Goal: Transaction & Acquisition: Purchase product/service

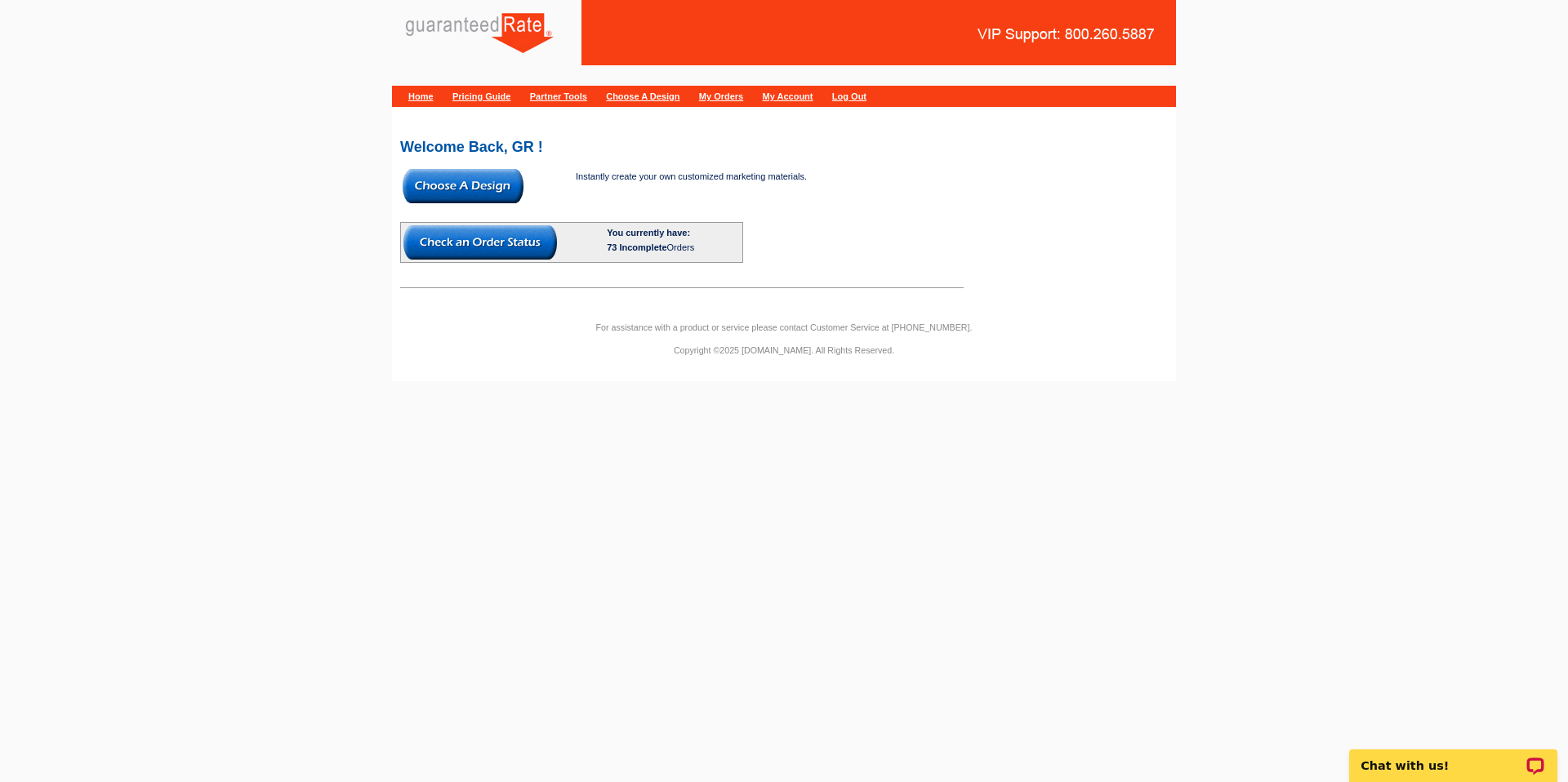
click at [510, 187] on img at bounding box center [463, 186] width 121 height 35
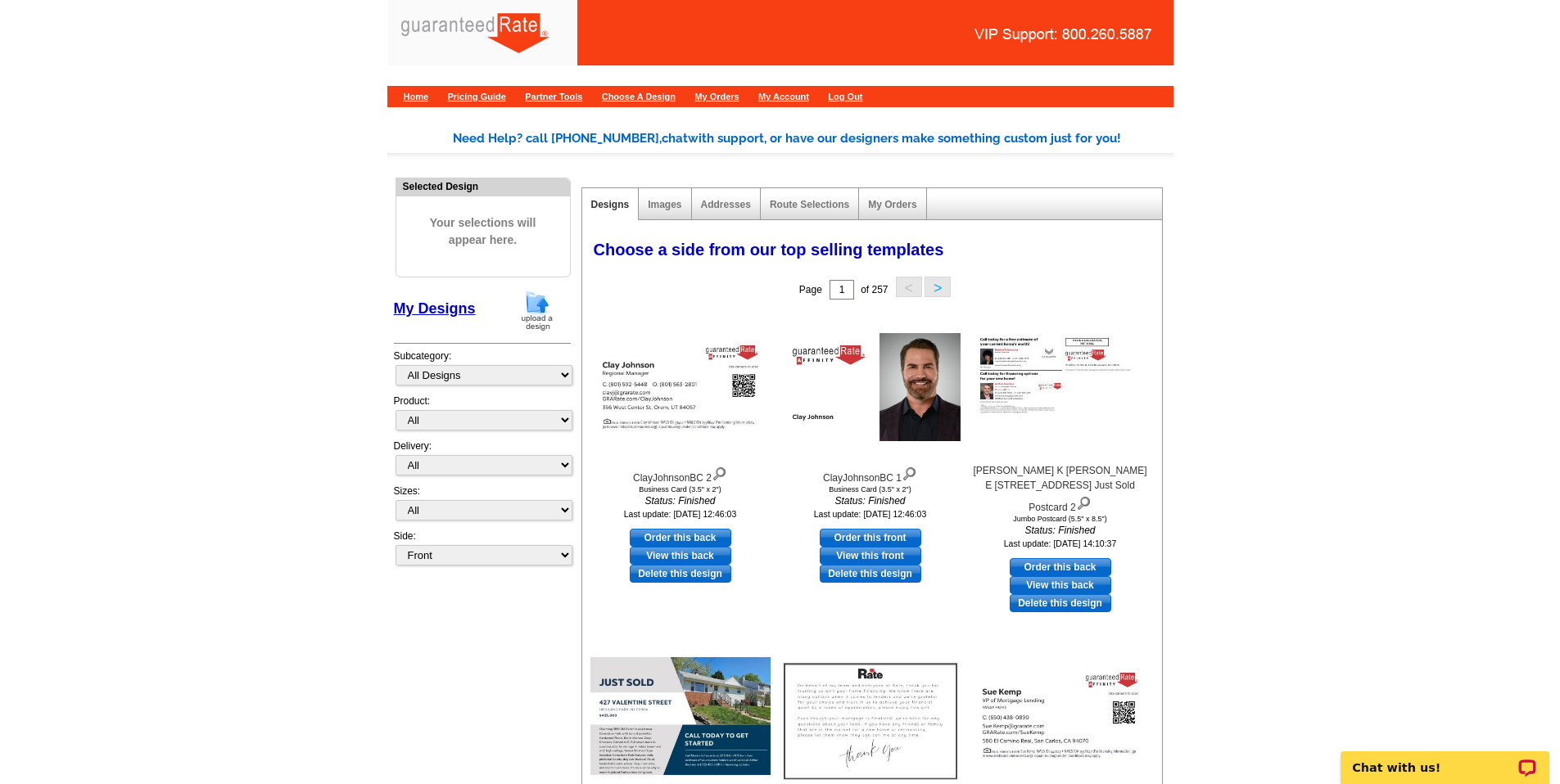
click at [267, 356] on main "Need Help? call [PHONE_NUMBER], chat with support, or have our designers make s…" at bounding box center [780, 606] width 1560 height 1004
click at [312, 404] on main "Need Help? call [PHONE_NUMBER], chat with support, or have our designers make s…" at bounding box center [780, 606] width 1560 height 1004
click at [537, 307] on img at bounding box center [537, 310] width 42 height 42
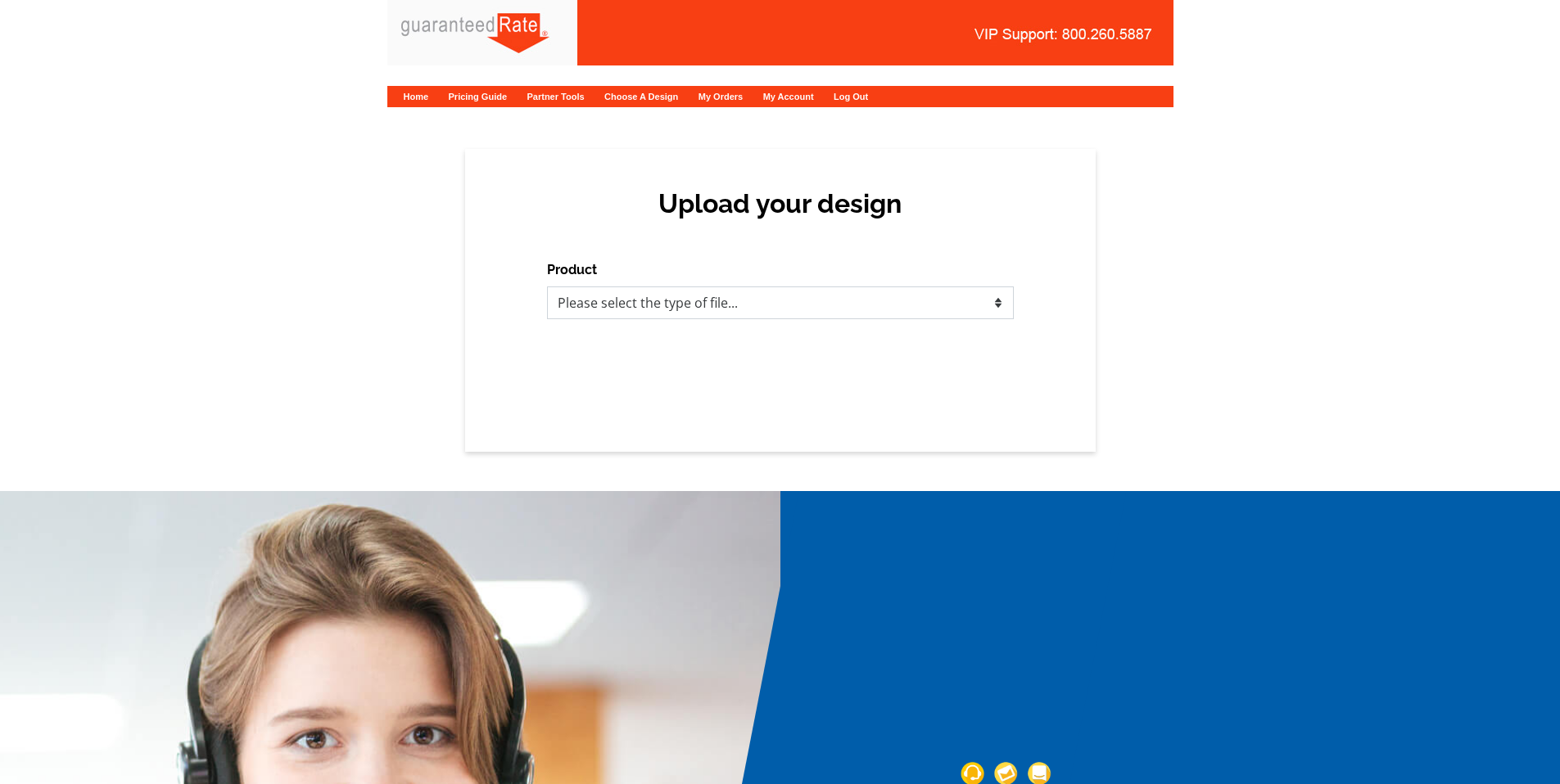
click at [669, 304] on select "Please select the type of file... Postcards Calendars Business Cards Letters an…" at bounding box center [780, 303] width 467 height 33
select select "1"
click at [547, 287] on select "Please select the type of file... Postcards Calendars Business Cards Letters an…" at bounding box center [780, 303] width 467 height 33
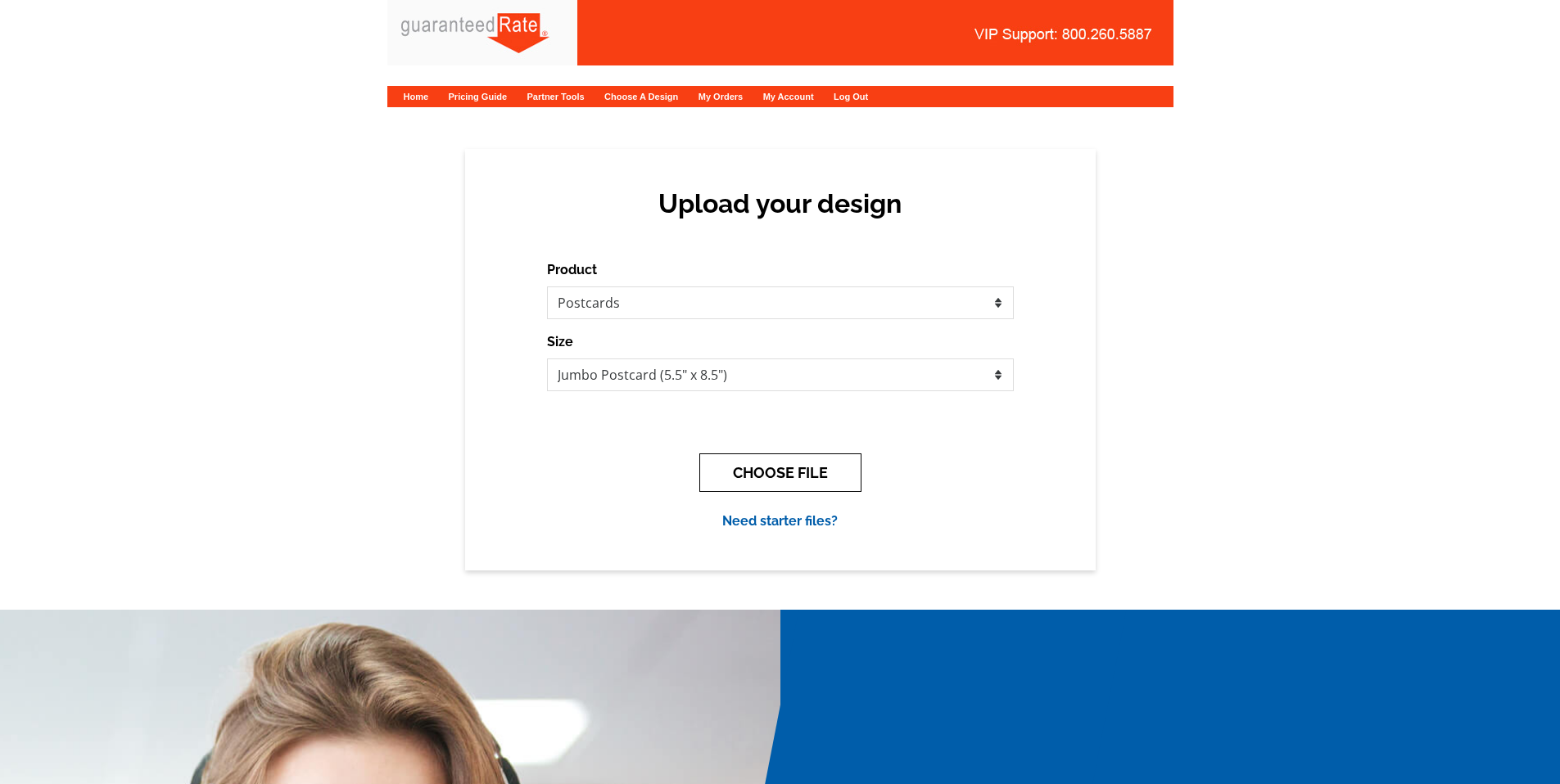
click at [806, 459] on button "CHOOSE FILE" at bounding box center [780, 473] width 162 height 38
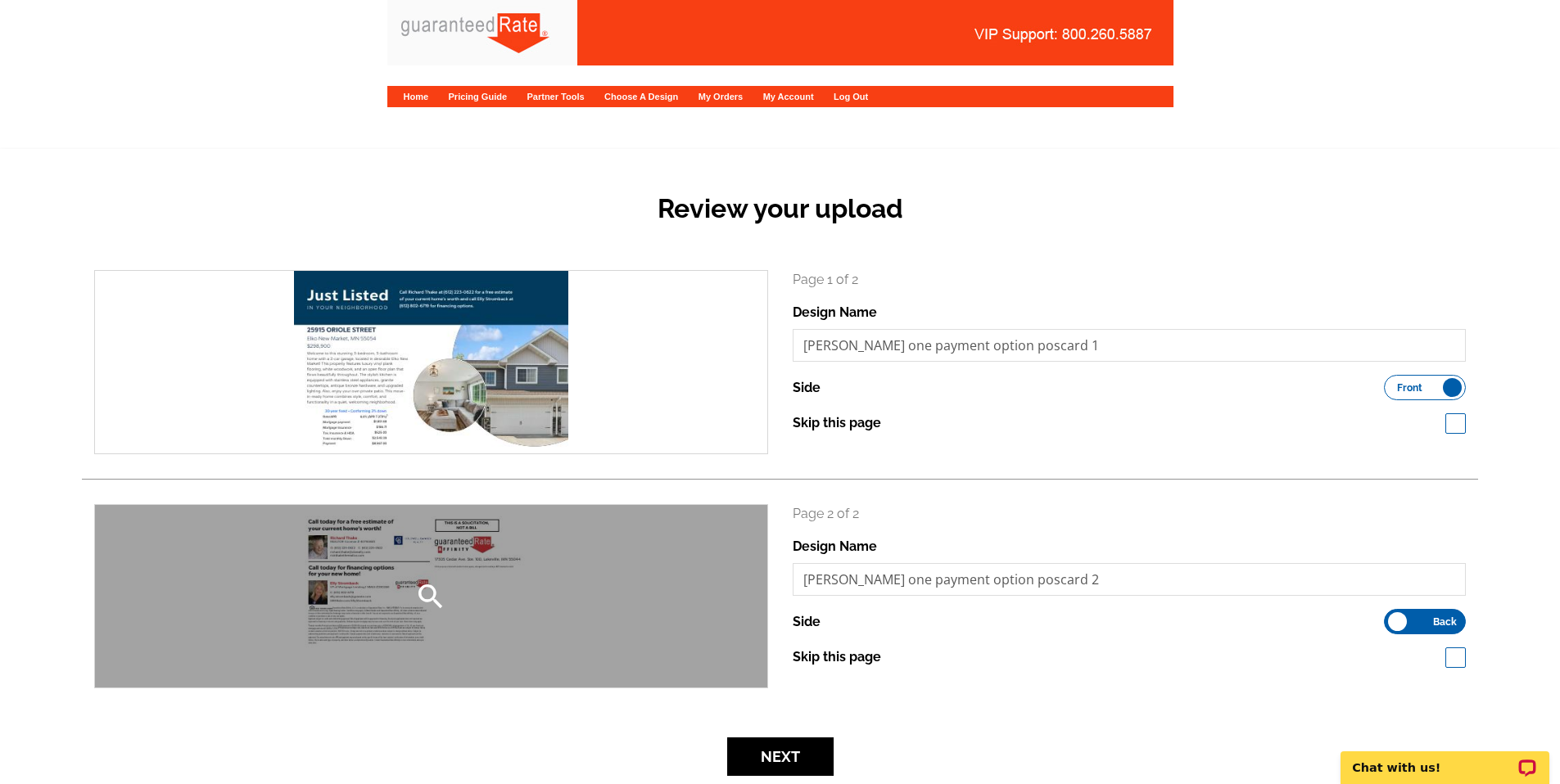
click at [431, 583] on icon "search" at bounding box center [431, 597] width 33 height 33
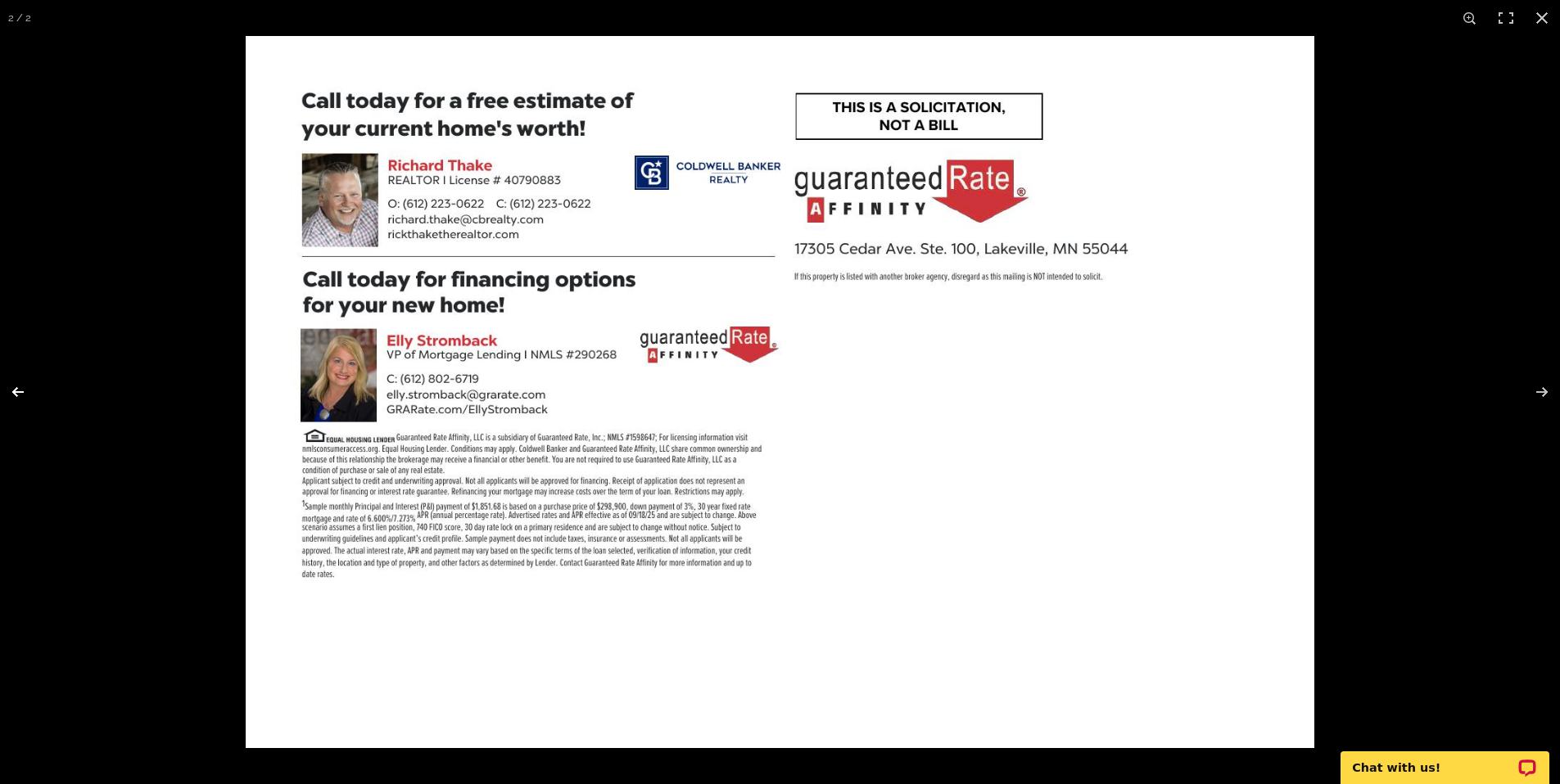
click at [11, 381] on button at bounding box center [28, 392] width 58 height 82
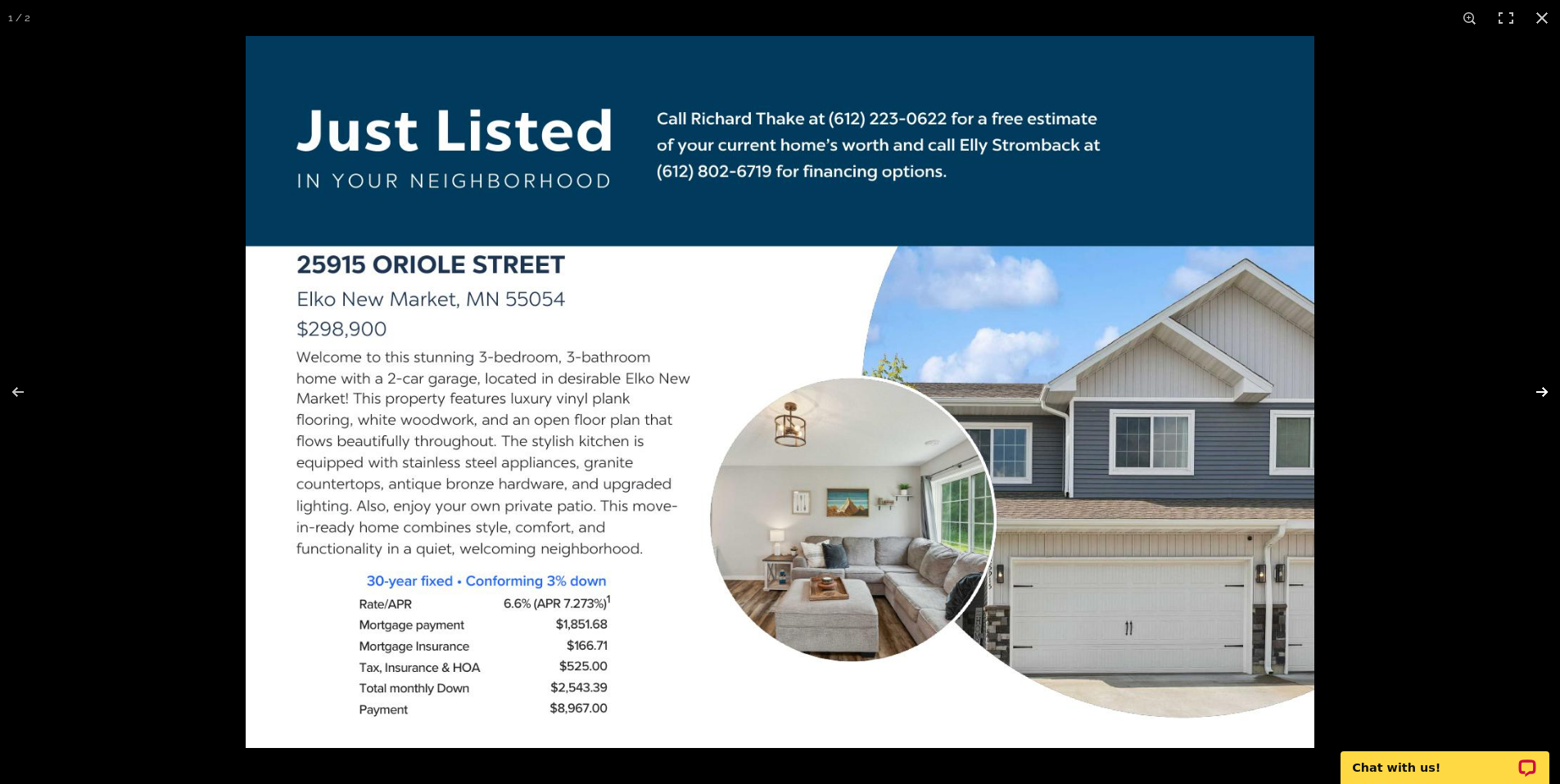
click at [1551, 383] on button at bounding box center [1531, 392] width 58 height 82
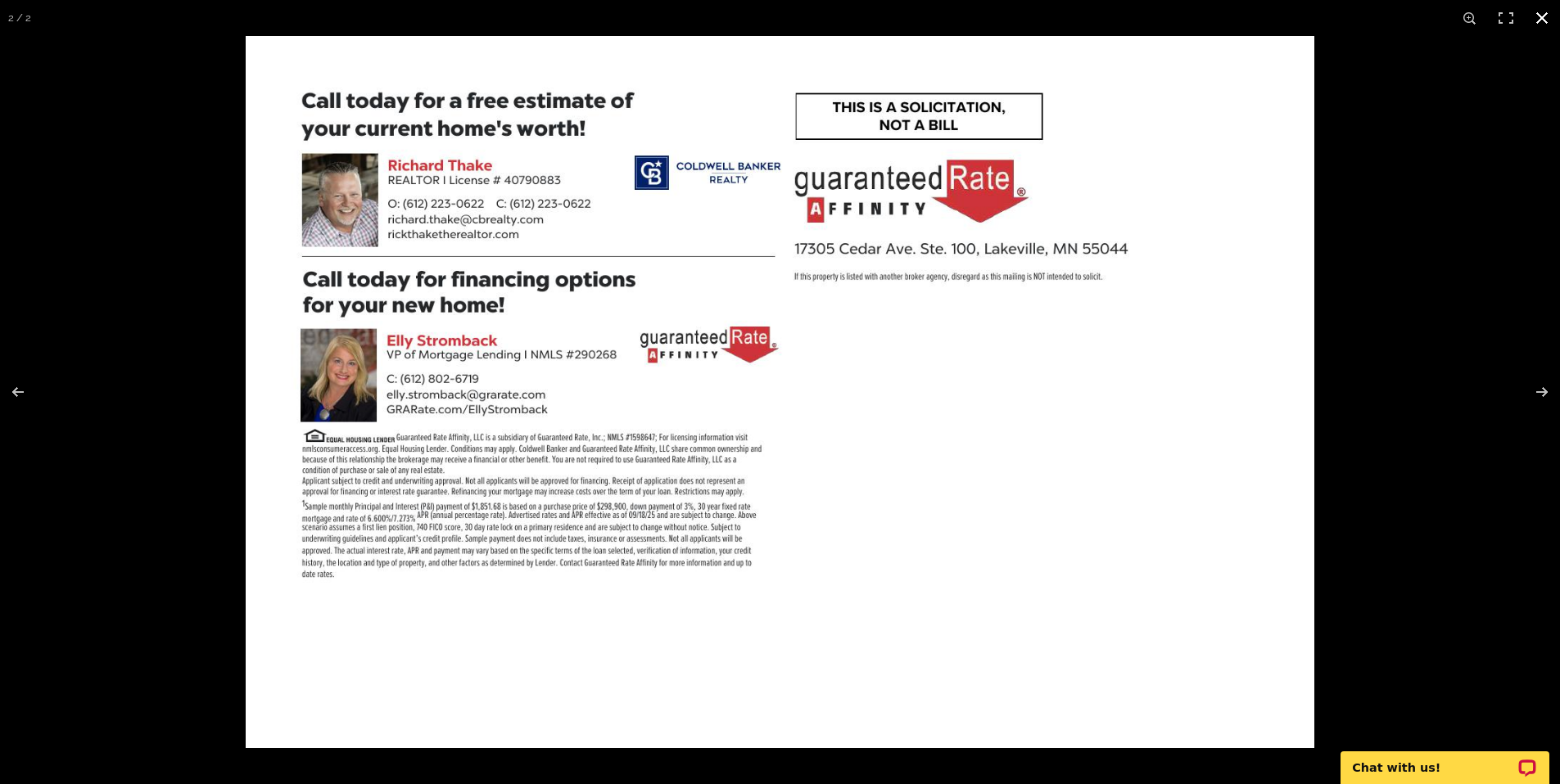
click at [1514, 63] on div at bounding box center [1025, 428] width 1560 height 784
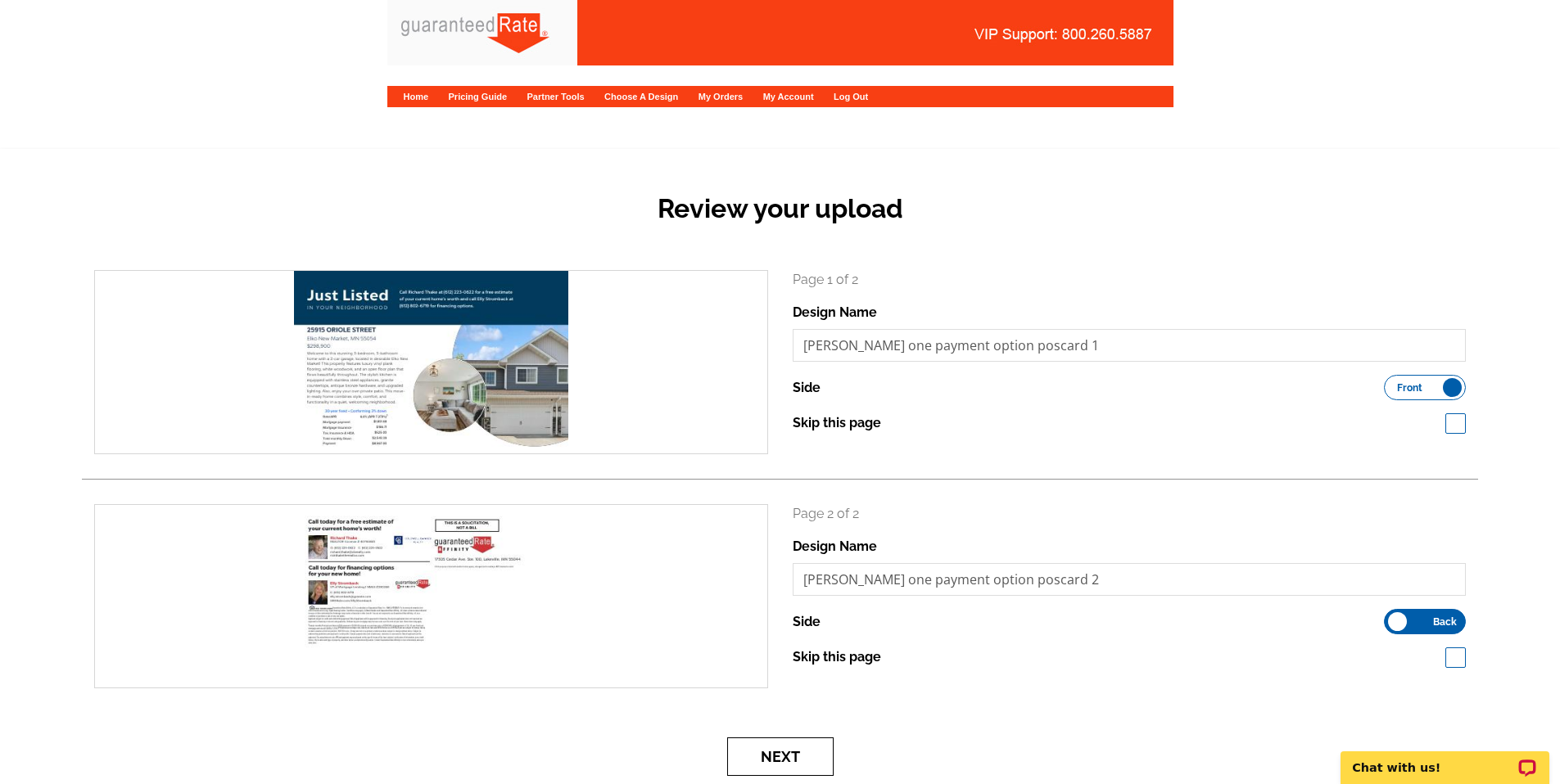
click at [800, 757] on button "Next" at bounding box center [780, 757] width 106 height 38
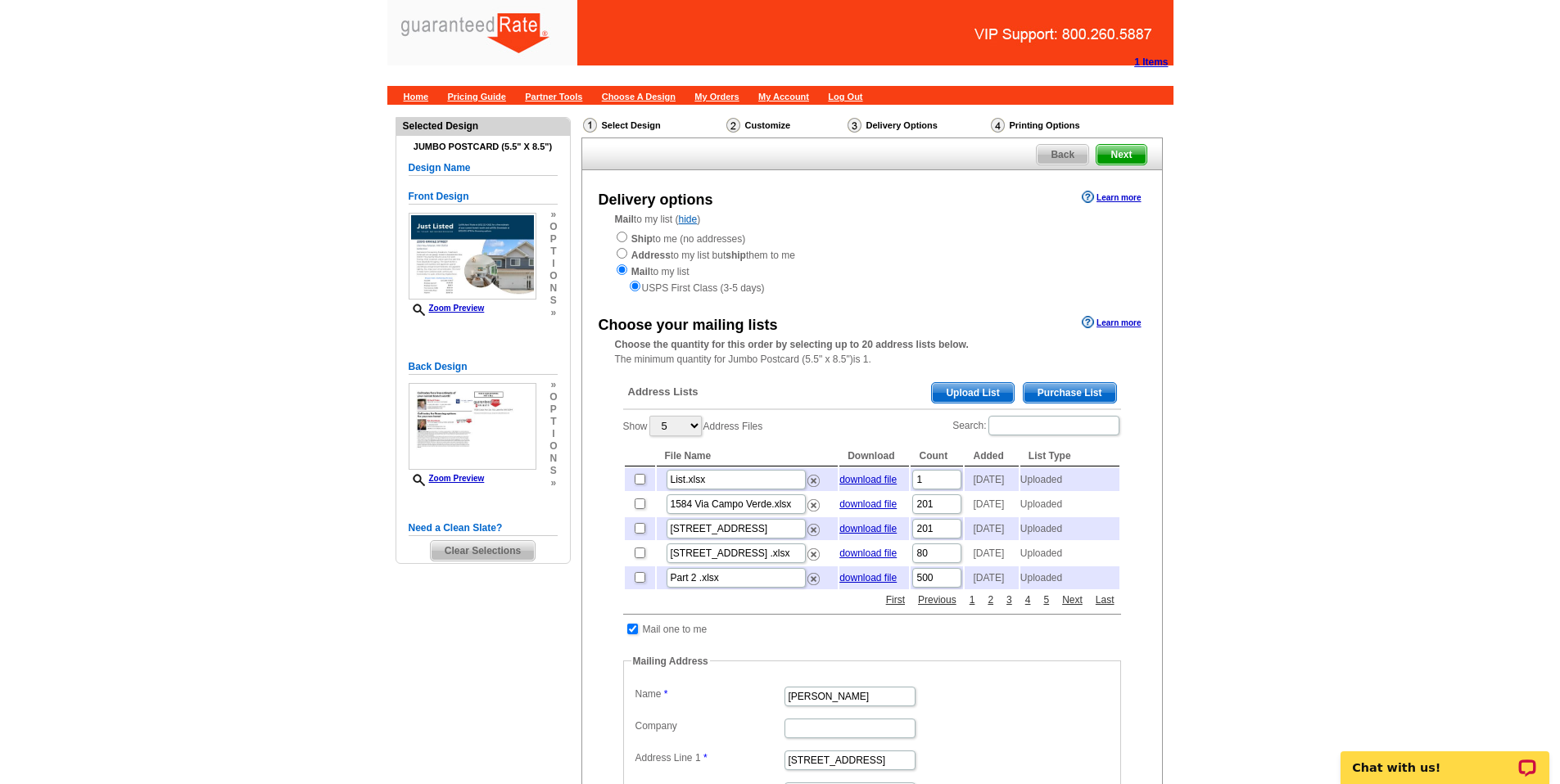
click at [995, 392] on span "Upload List" at bounding box center [972, 392] width 82 height 19
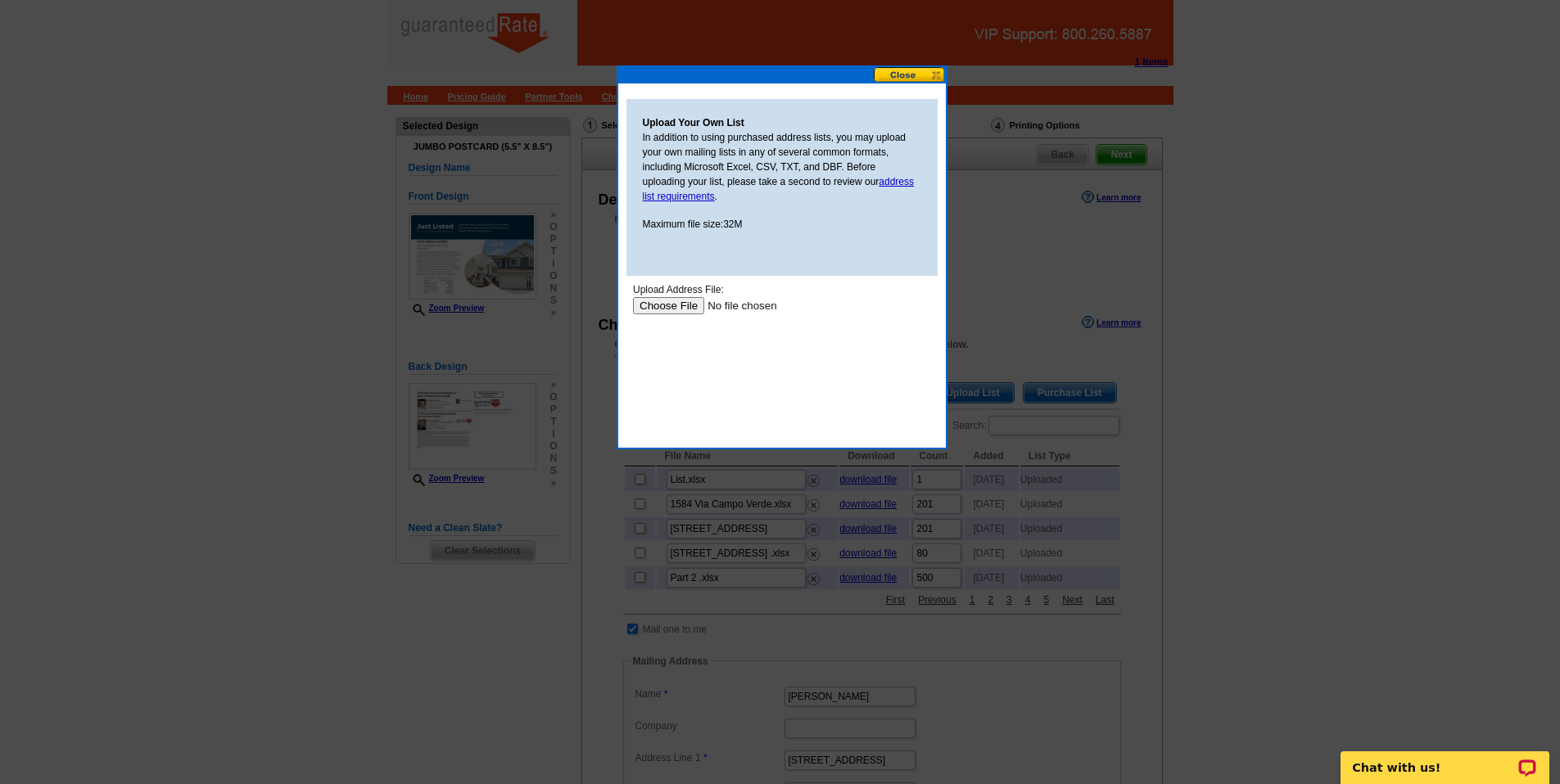
click at [669, 300] on input "file" at bounding box center [736, 306] width 207 height 17
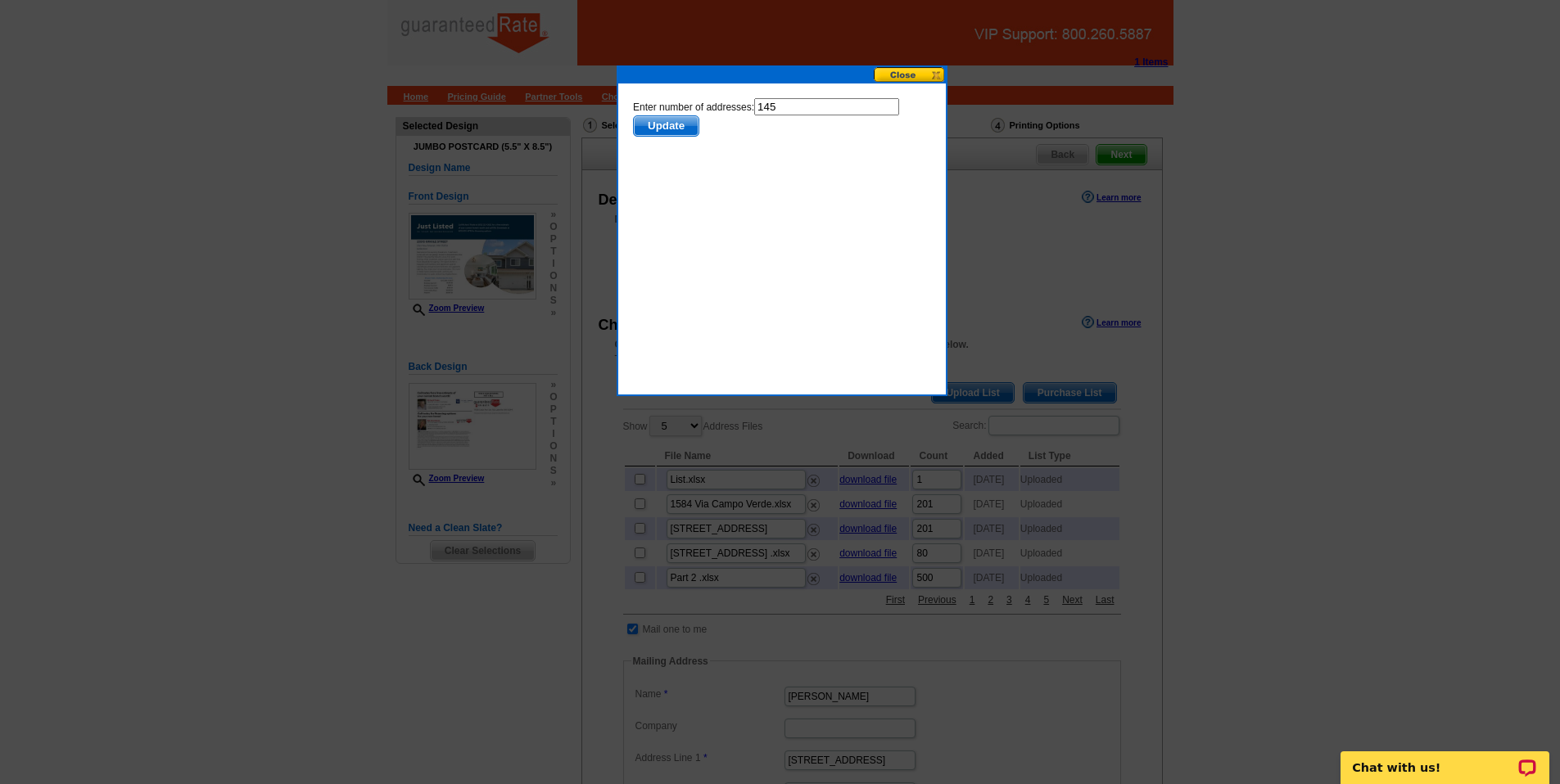
click at [780, 104] on input "145" at bounding box center [825, 106] width 145 height 17
type input "144"
click at [673, 214] on body "Enter number of addresses: 144 Update" at bounding box center [780, 171] width 298 height 147
click at [671, 125] on span "Update" at bounding box center [665, 125] width 65 height 19
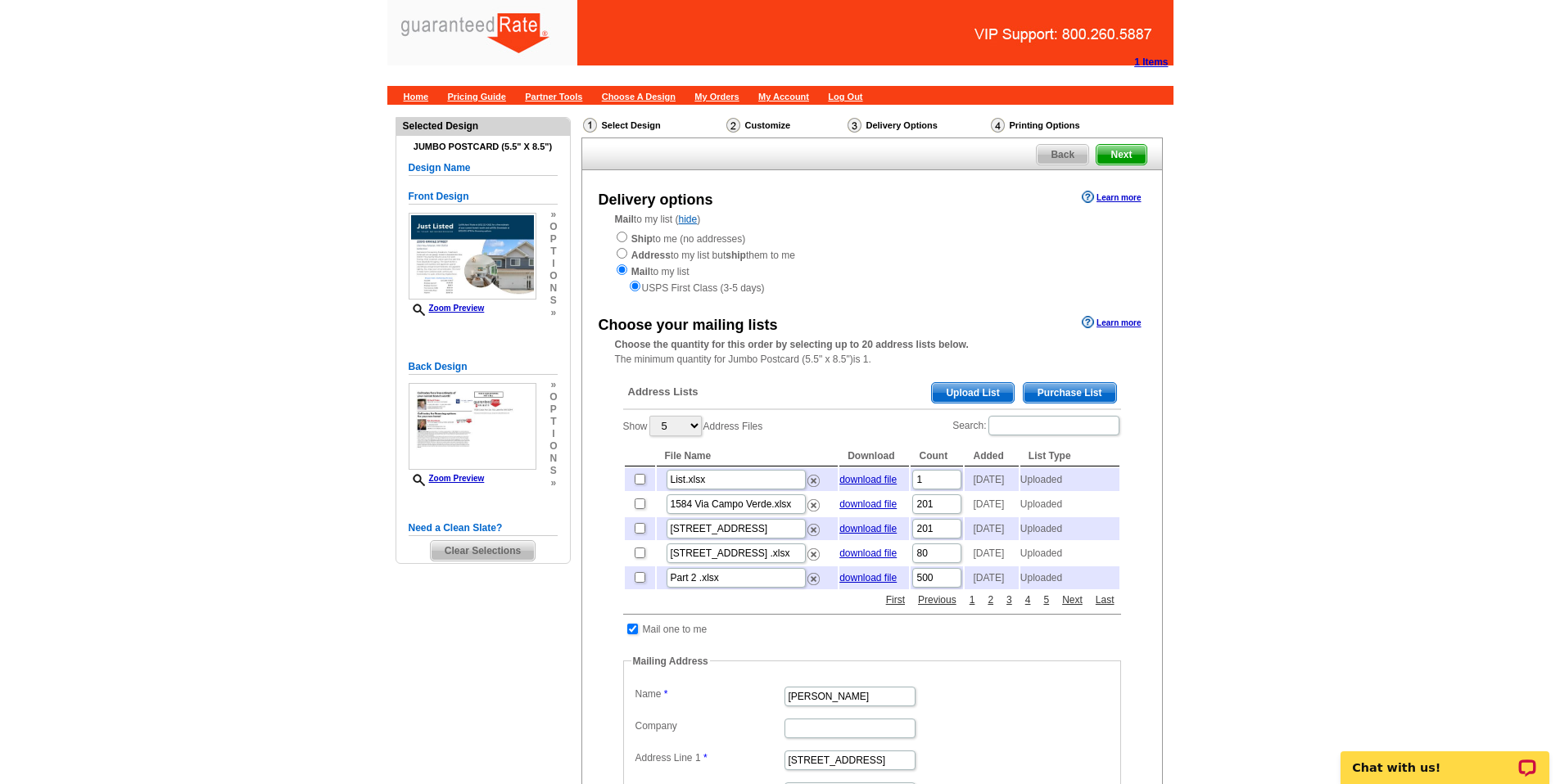
click at [1400, 403] on main "Need Help? call 800-260-5887, chat with support, or have our designers make som…" at bounding box center [780, 636] width 1560 height 1063
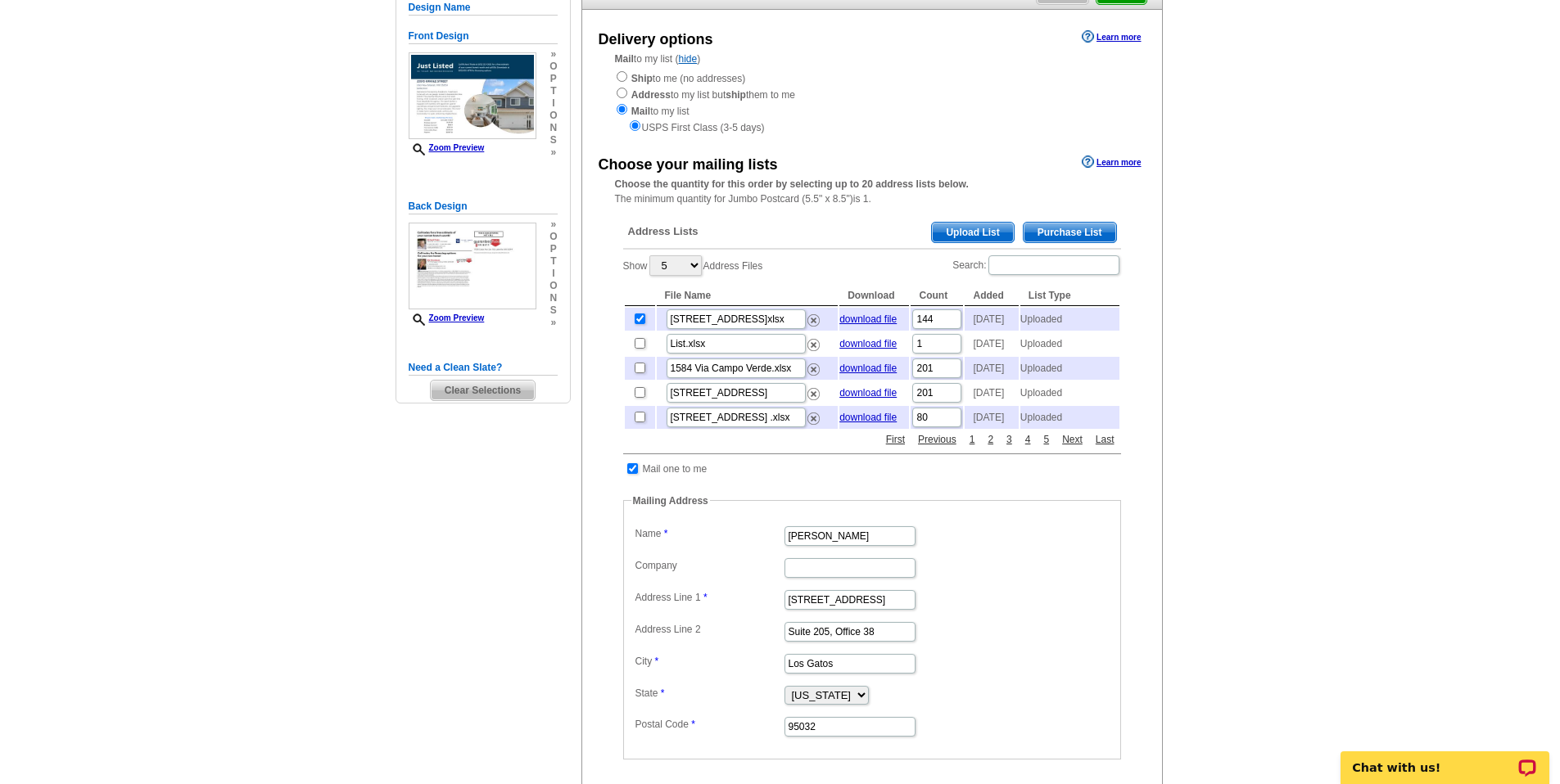
scroll to position [170, 0]
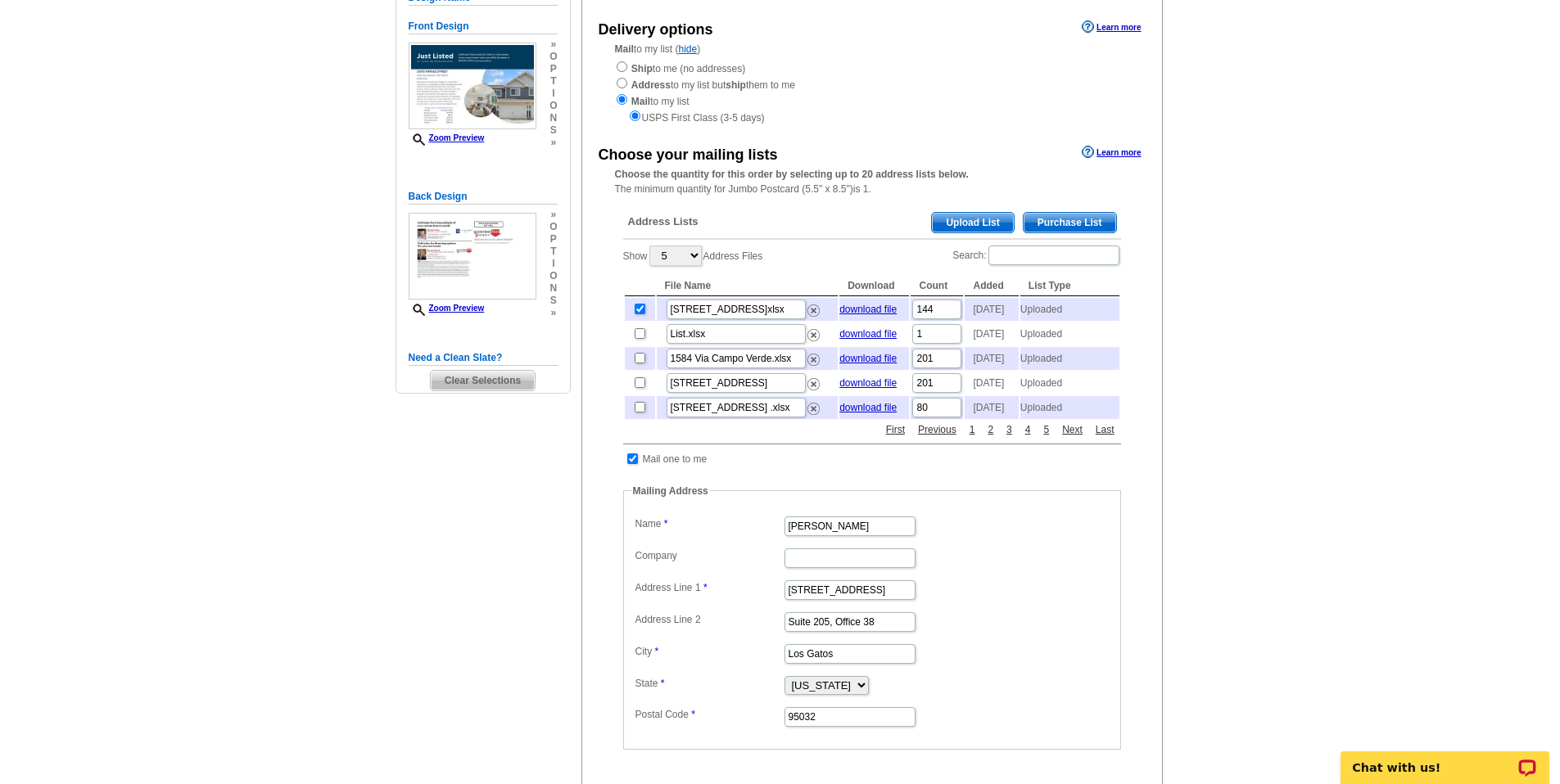
click at [529, 560] on div "Need Help? call 800-260-5887, chat with support, or have our designers make som…" at bounding box center [780, 517] width 786 height 1168
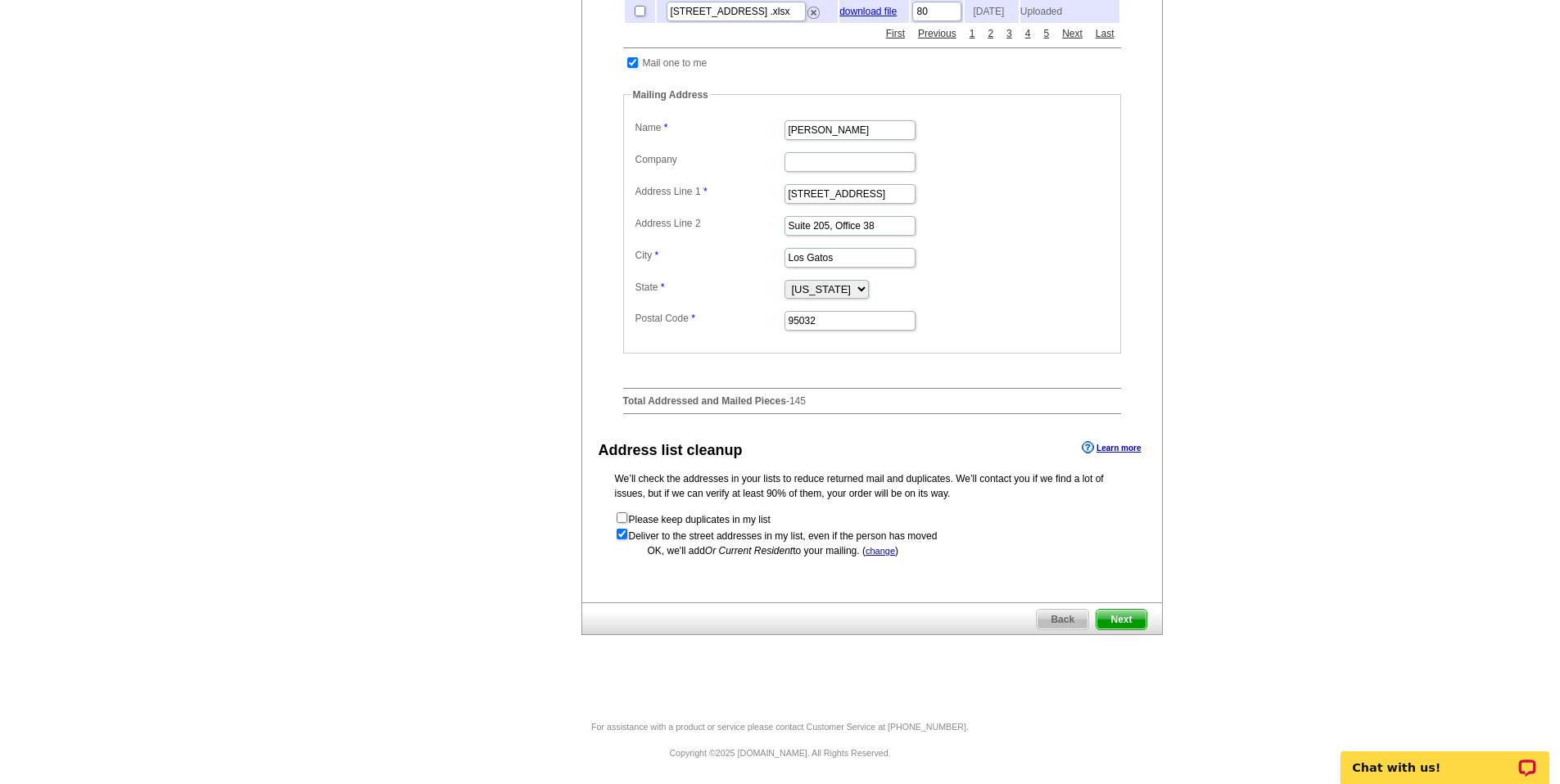
scroll to position [601, 0]
click at [846, 125] on input "Bob Bachman" at bounding box center [849, 128] width 131 height 19
click at [846, 124] on input "Bob Bachman" at bounding box center [849, 128] width 131 height 19
click at [845, 120] on input "Bob Bachman" at bounding box center [849, 128] width 131 height 19
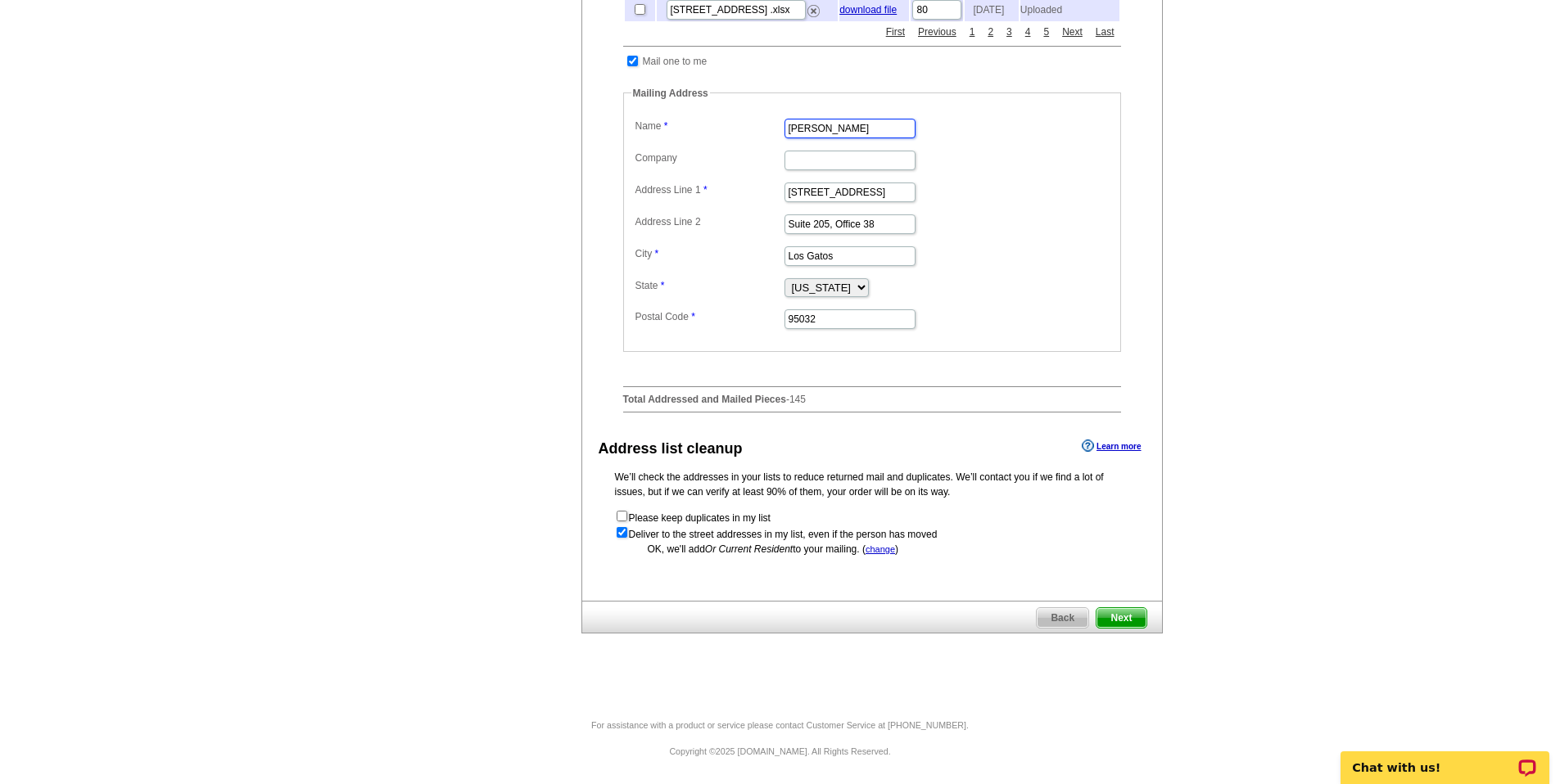
click at [845, 120] on input "Bob Bachman" at bounding box center [849, 128] width 131 height 19
type input "Elly Stromback"
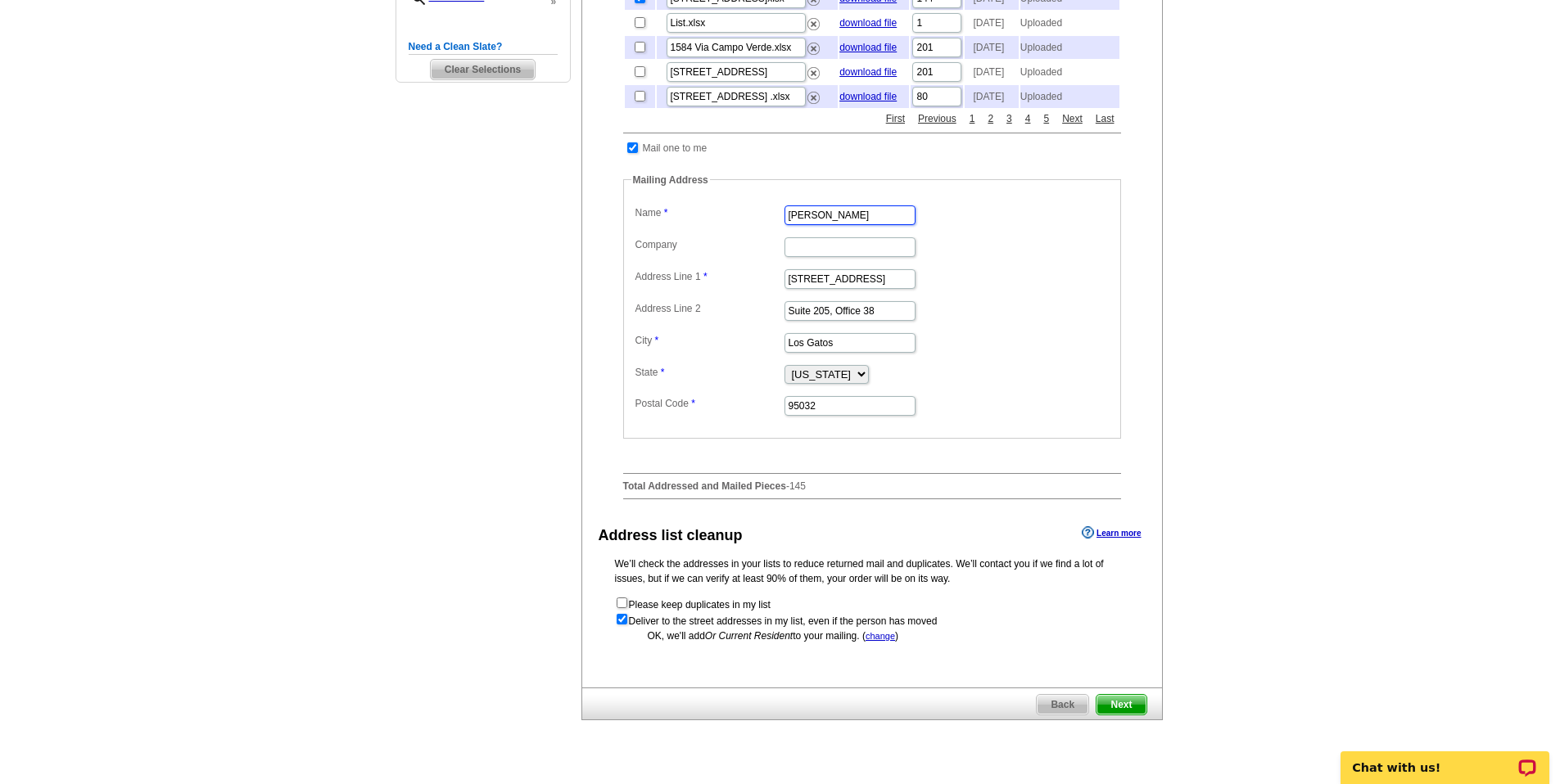
scroll to position [480, 0]
click at [635, 155] on input "checkbox" at bounding box center [633, 149] width 11 height 11
checkbox input "false"
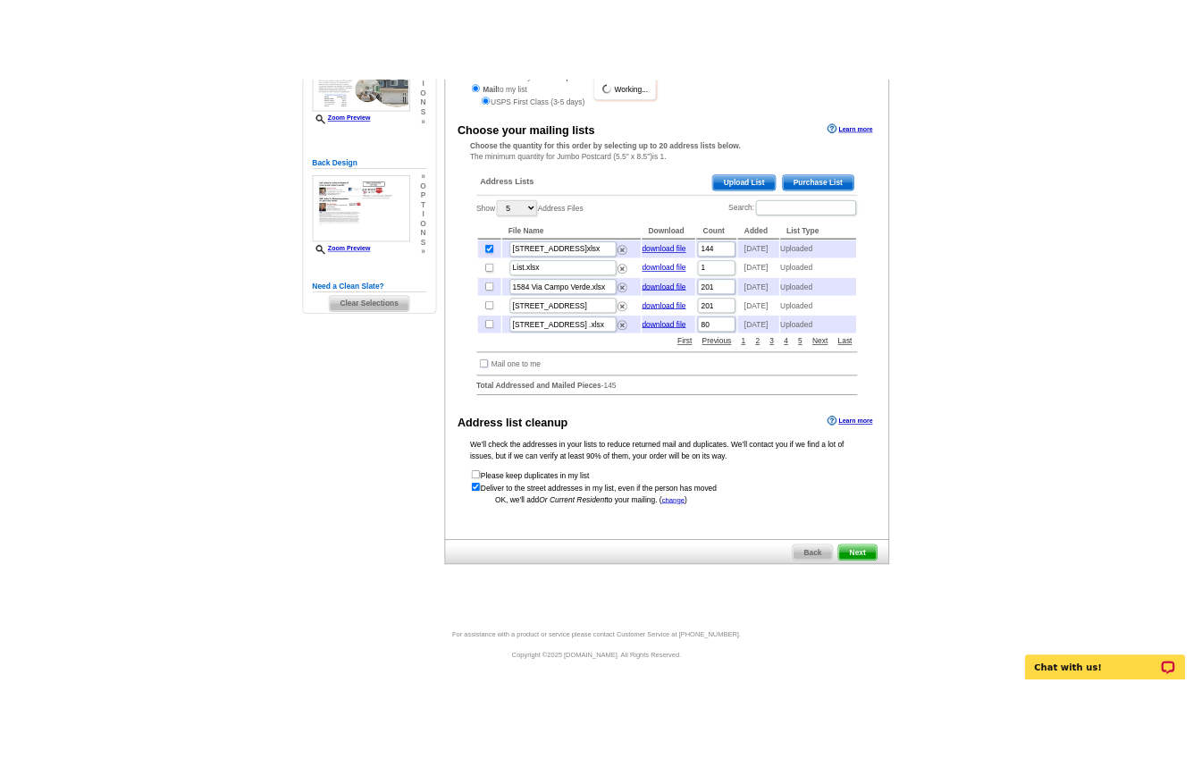
scroll to position [317, 0]
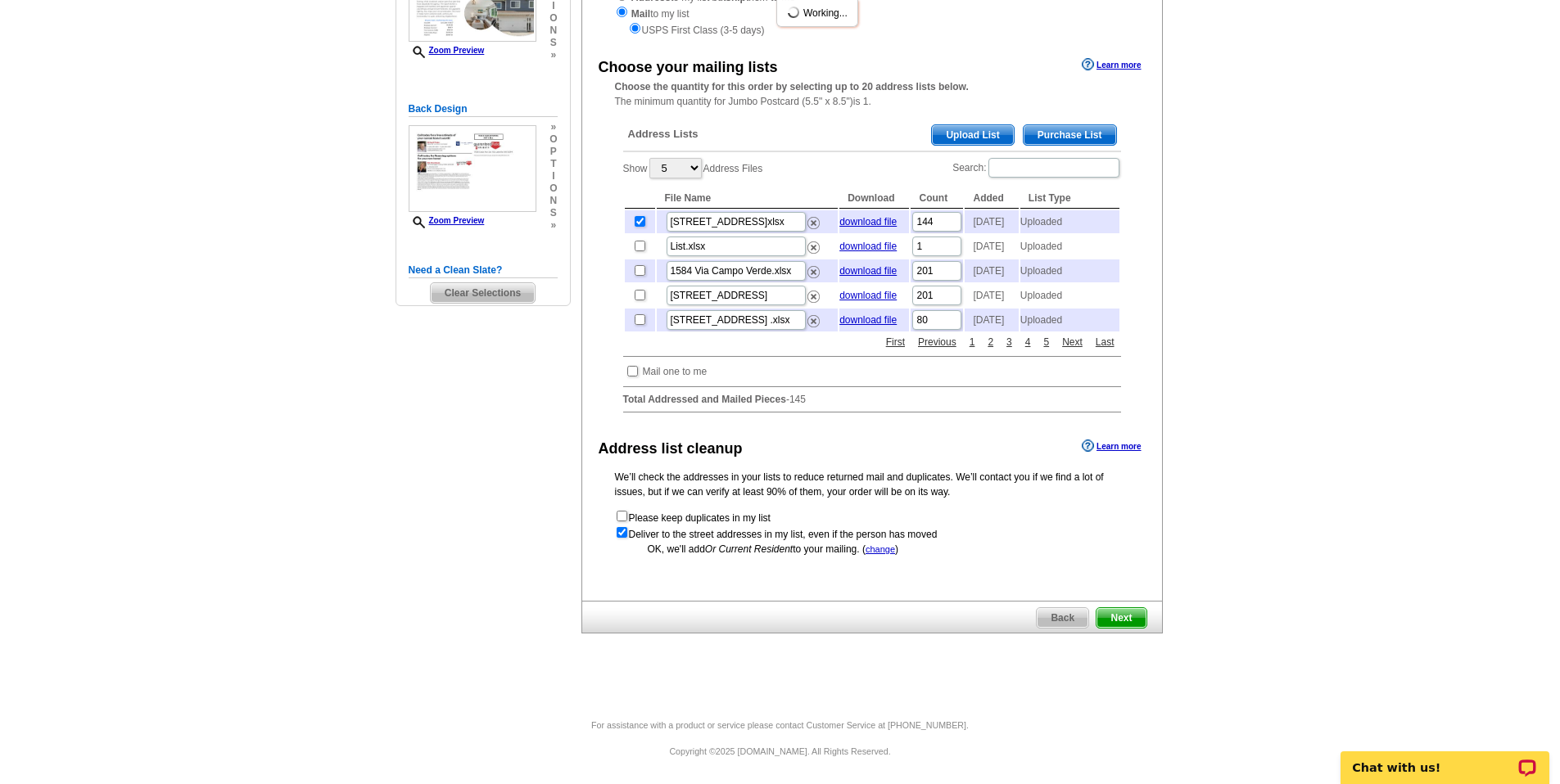
click at [1245, 276] on main "Need Help? call 800-260-5887, chat with support, or have our designers make som…" at bounding box center [780, 283] width 1560 height 872
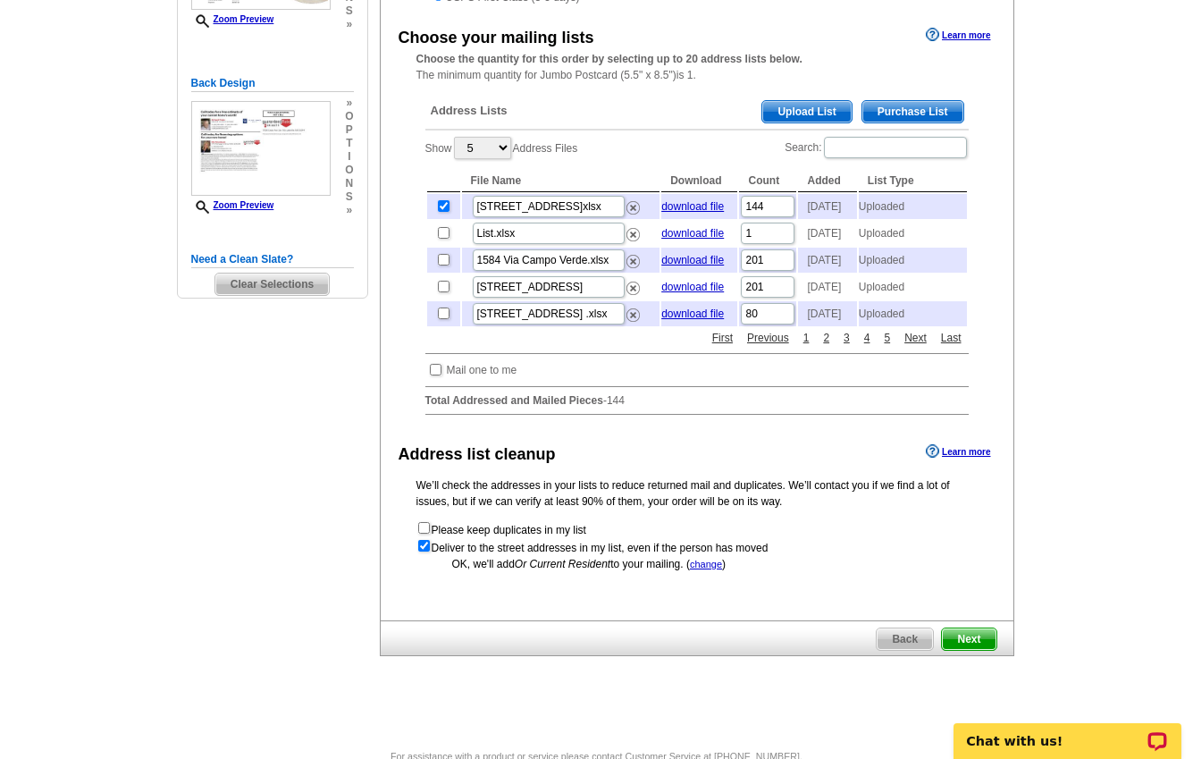
click at [1074, 308] on main "Need Help? call 800-260-5887, chat with support, or have our designers make som…" at bounding box center [596, 273] width 1193 height 952
